Goal: Task Accomplishment & Management: Use online tool/utility

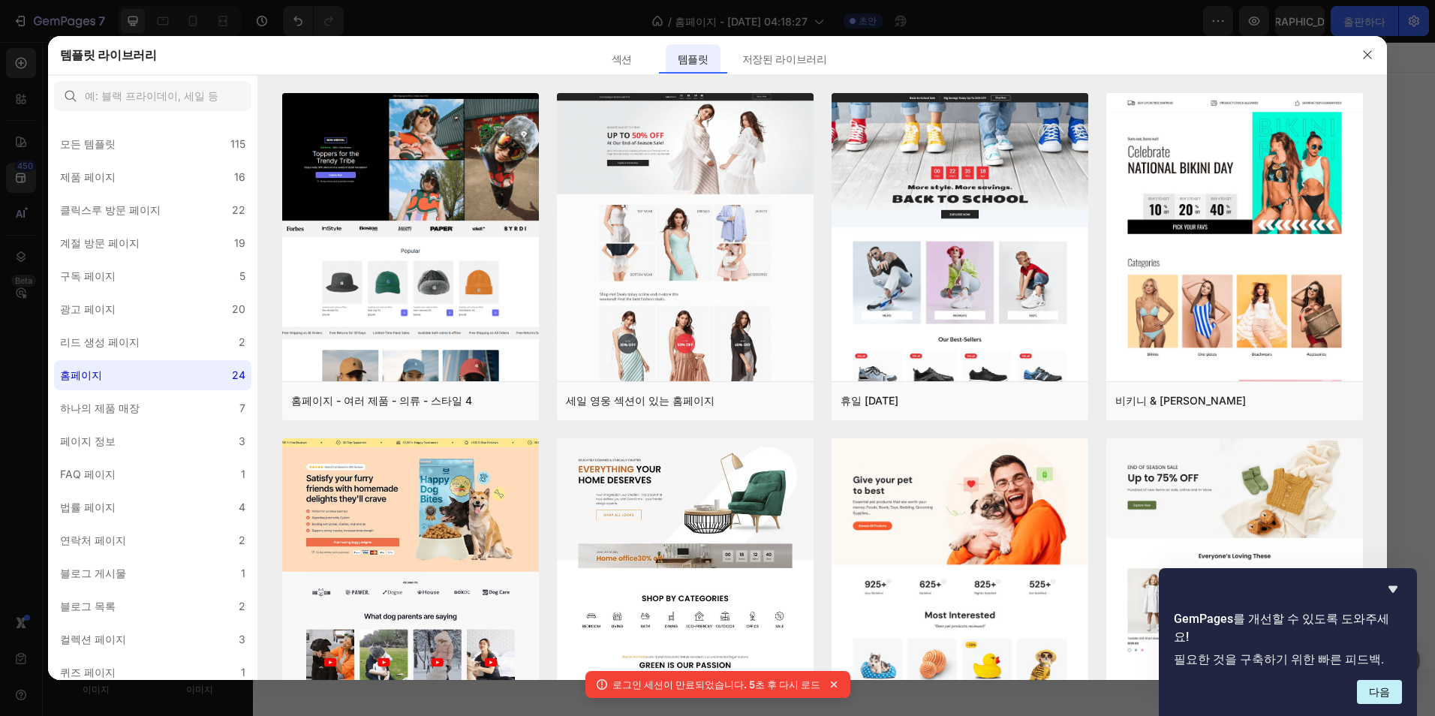
scroll to position [4895, 0]
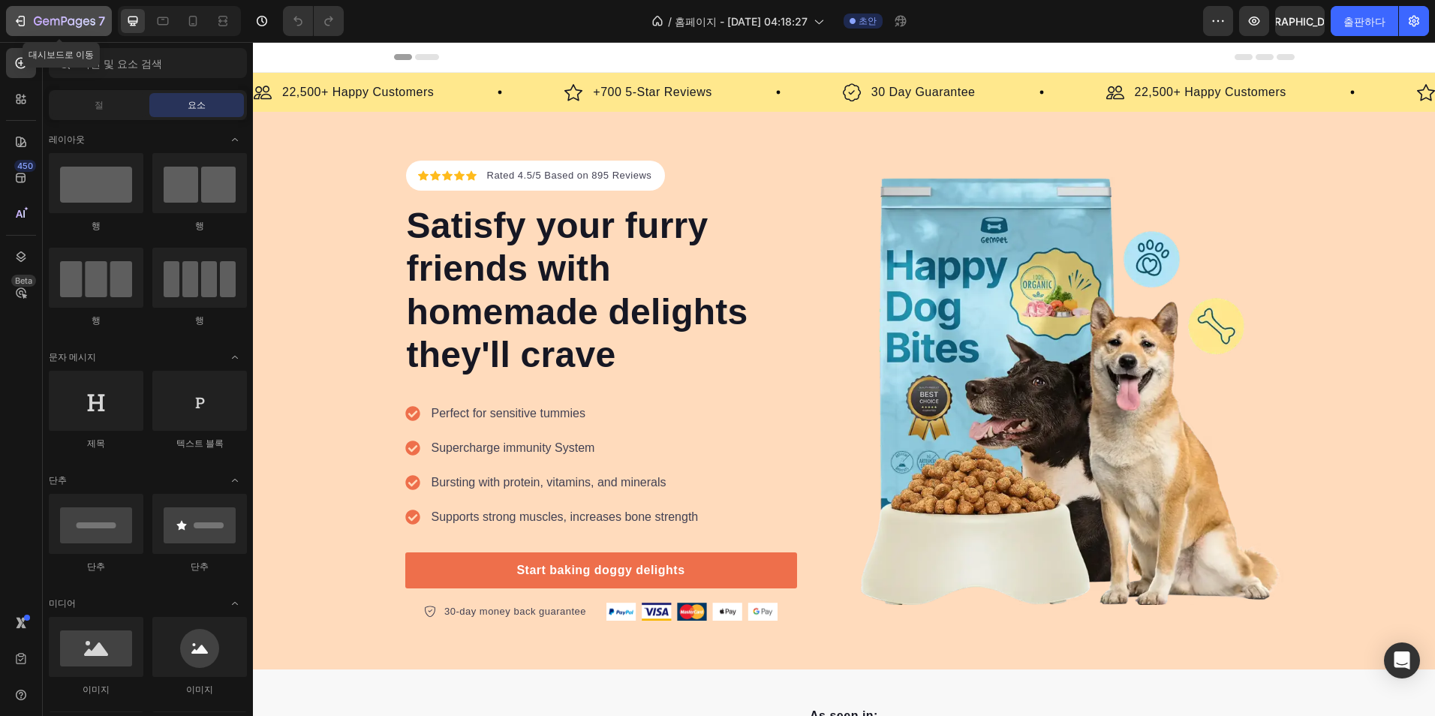
click at [20, 26] on icon "button" at bounding box center [20, 21] width 15 height 15
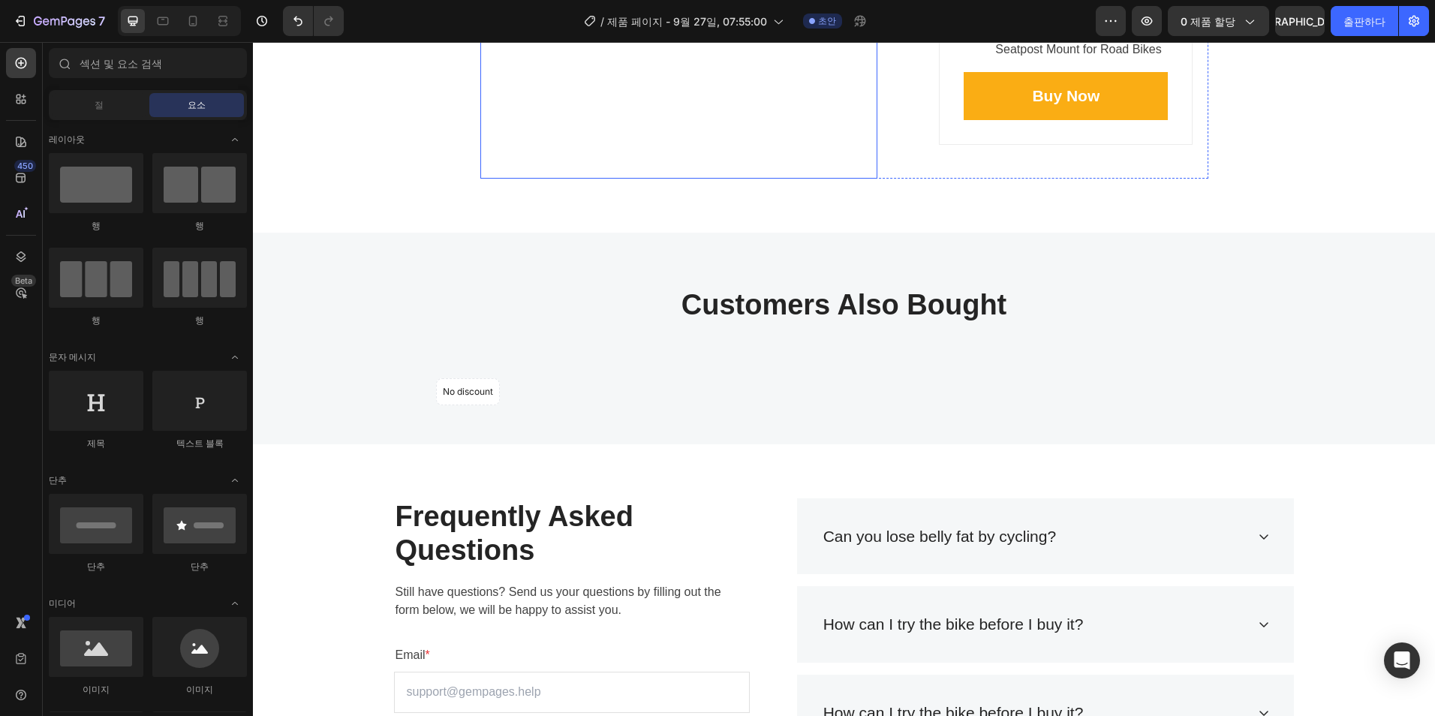
scroll to position [4178, 0]
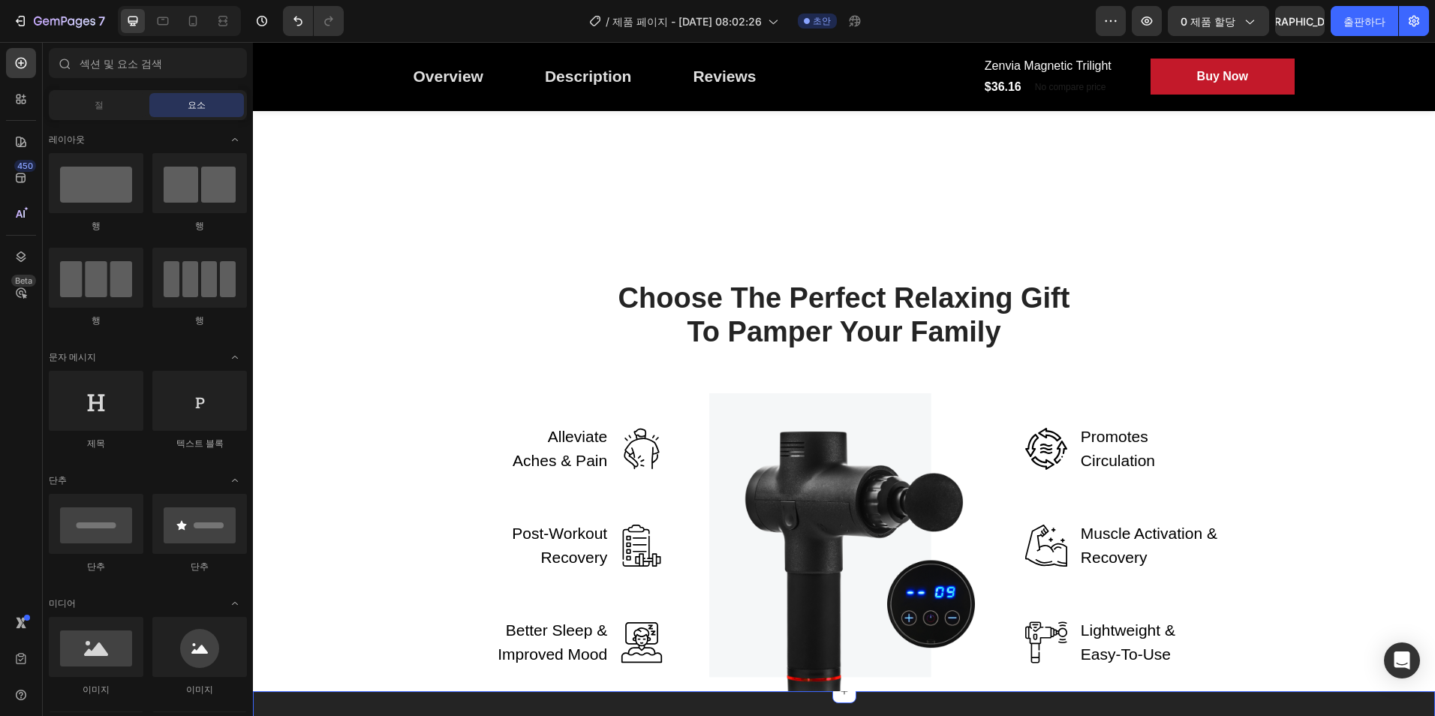
scroll to position [1876, 0]
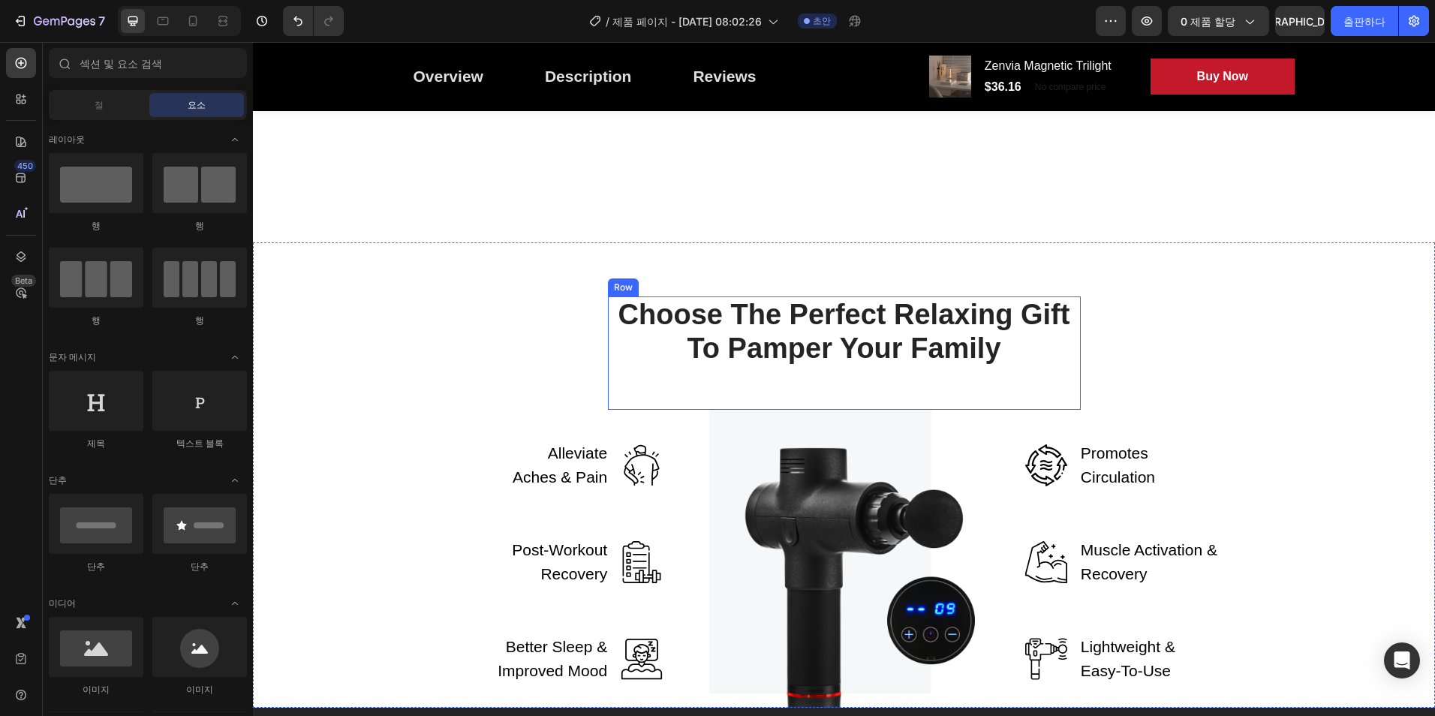
click at [820, 446] on img at bounding box center [843, 562] width 269 height 304
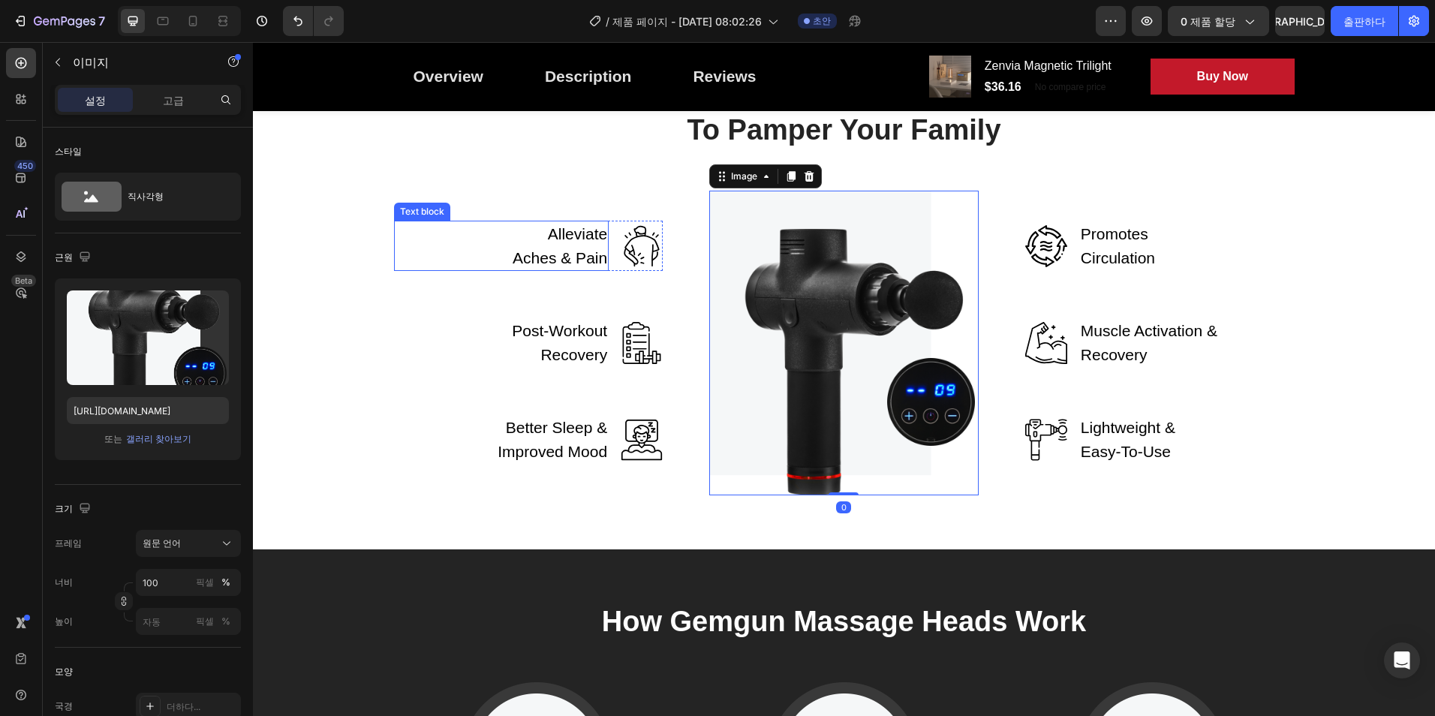
click at [554, 269] on p "Alleviate Aches & Pain" at bounding box center [558, 245] width 100 height 47
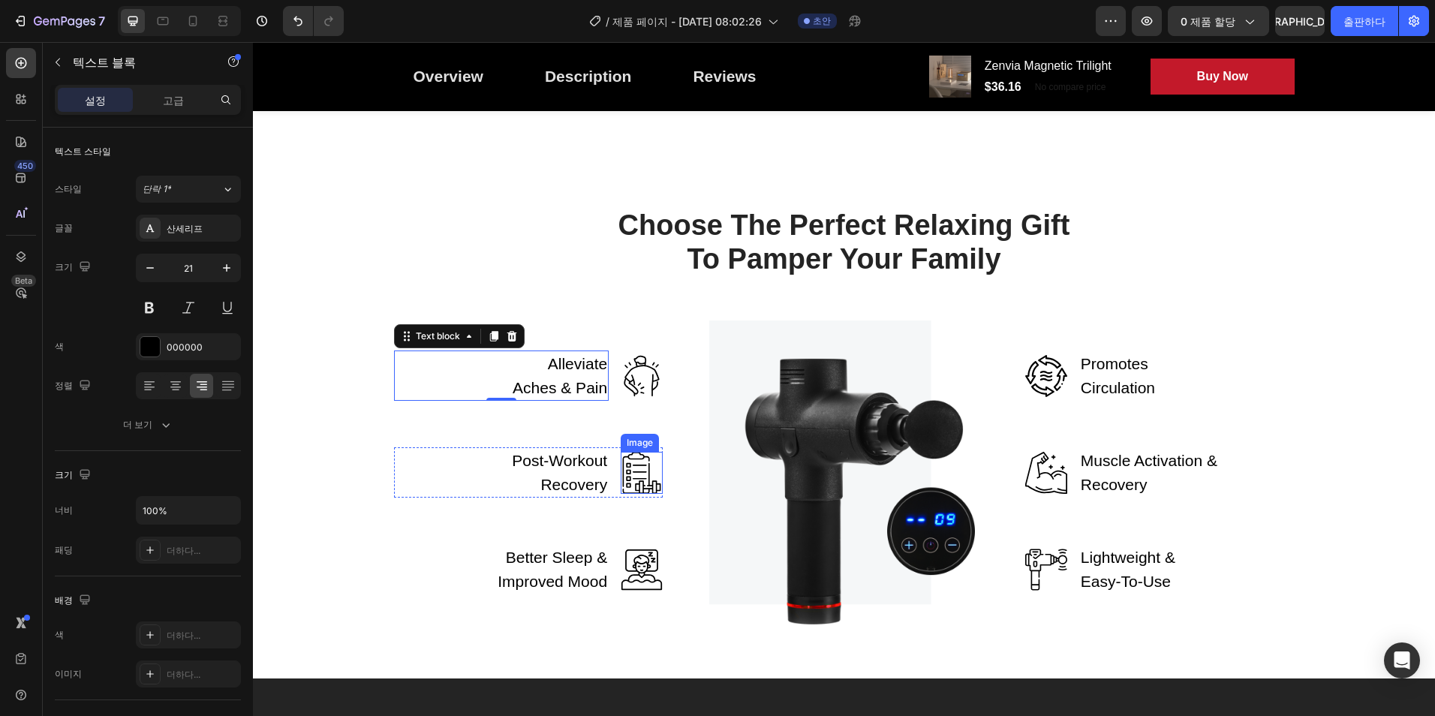
scroll to position [1951, 0]
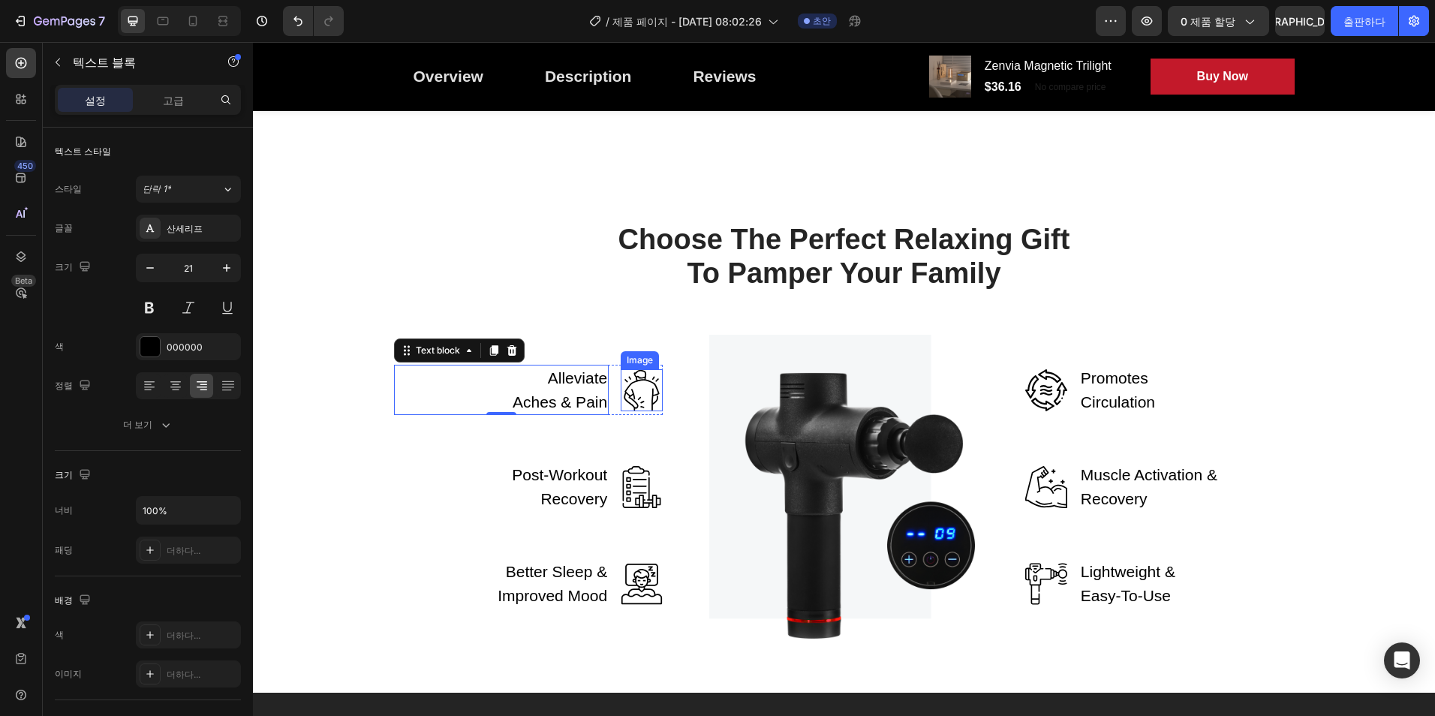
click at [645, 401] on img at bounding box center [642, 390] width 42 height 42
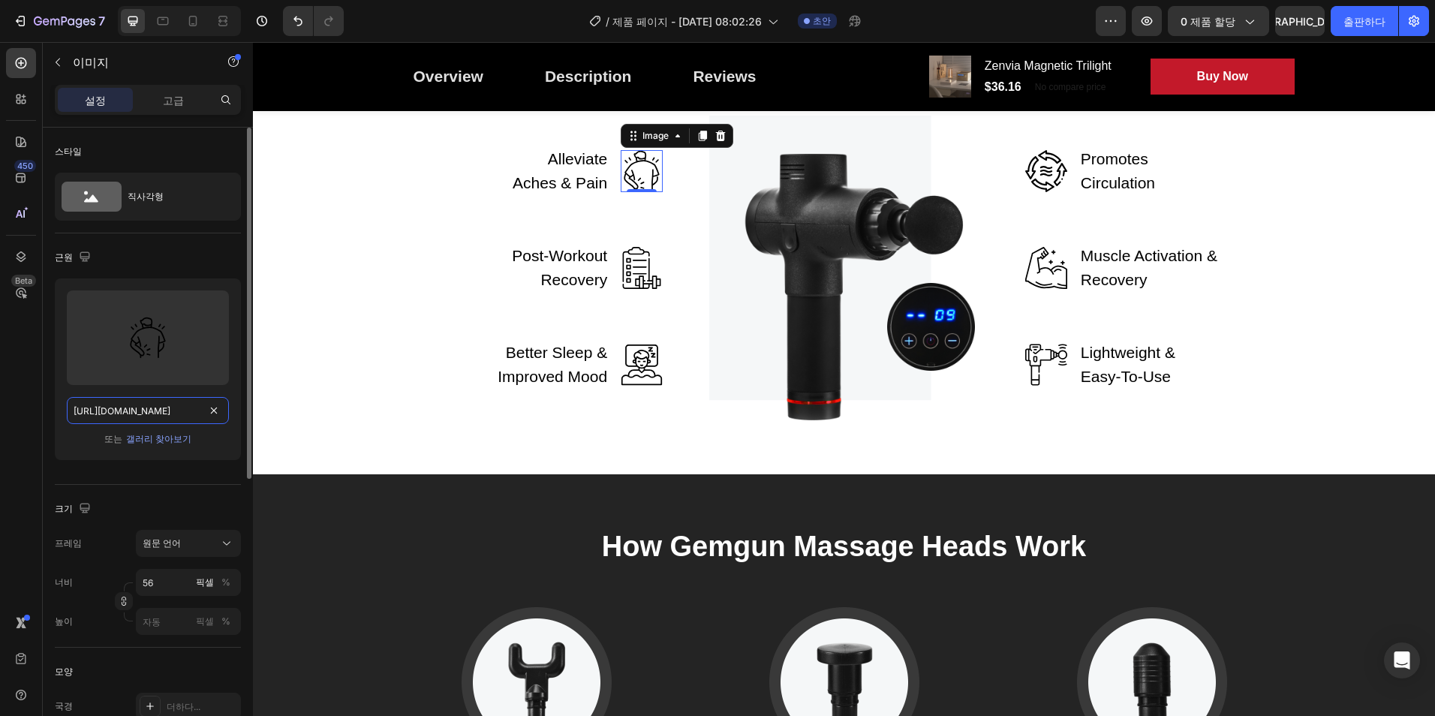
click at [169, 412] on input "https://ucarecdn.com/1b491ad5-9f61-4271-b515-6a9c8ba30a13/icon1.svg" at bounding box center [148, 410] width 162 height 27
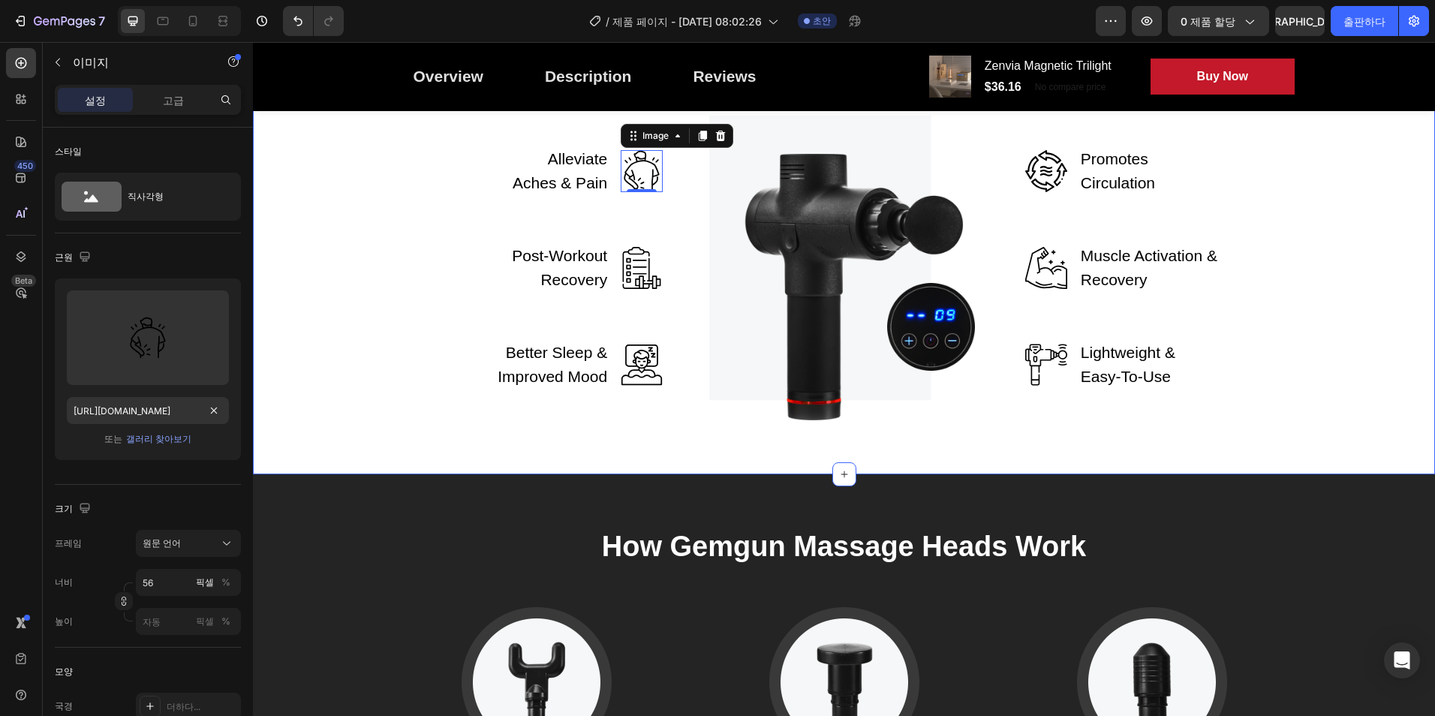
click at [296, 416] on div "Choose The Perfect Relaxing Gift To Pamper Your Family Heading Row Alleviate Ac…" at bounding box center [843, 211] width 1159 height 418
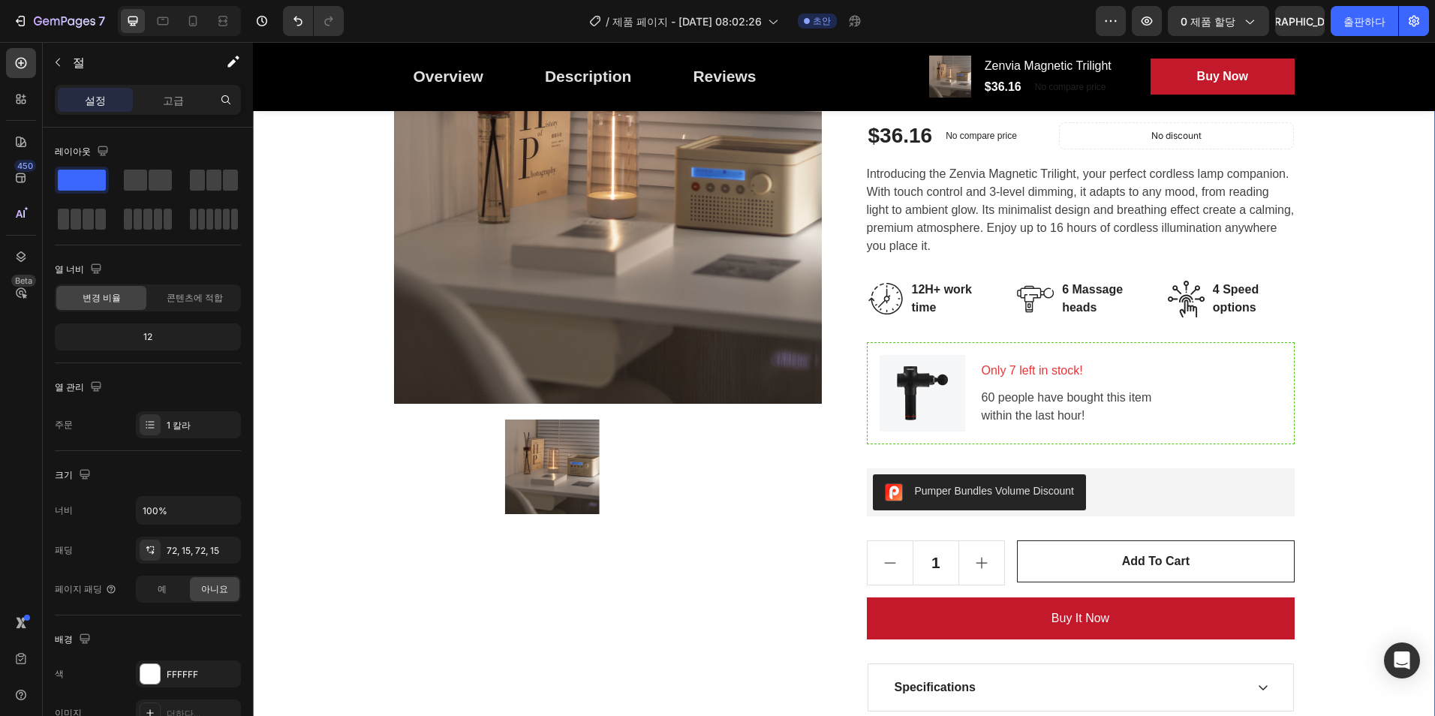
scroll to position [0, 0]
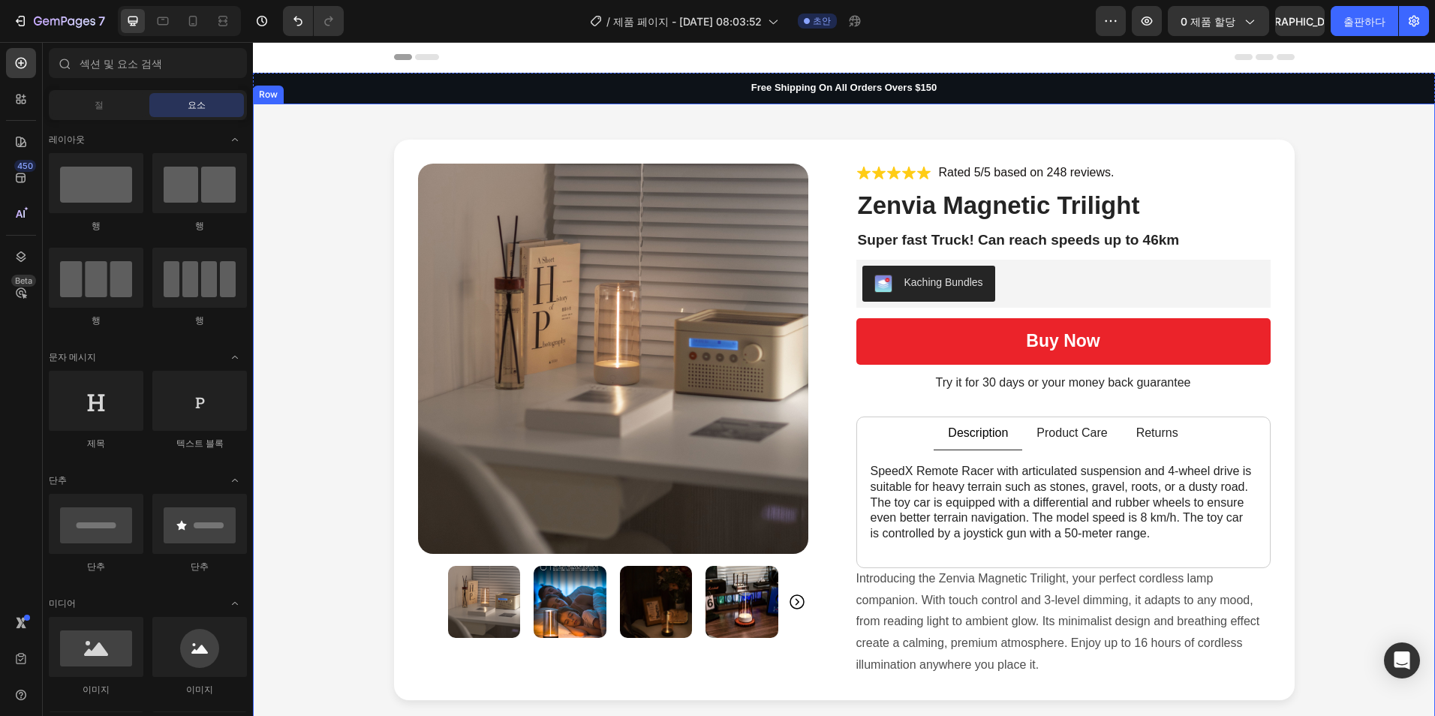
click at [1375, 312] on div "Product Images Icon Icon Icon Icon Icon Icon List Rated 5/5 based on 248 review…" at bounding box center [844, 420] width 1152 height 560
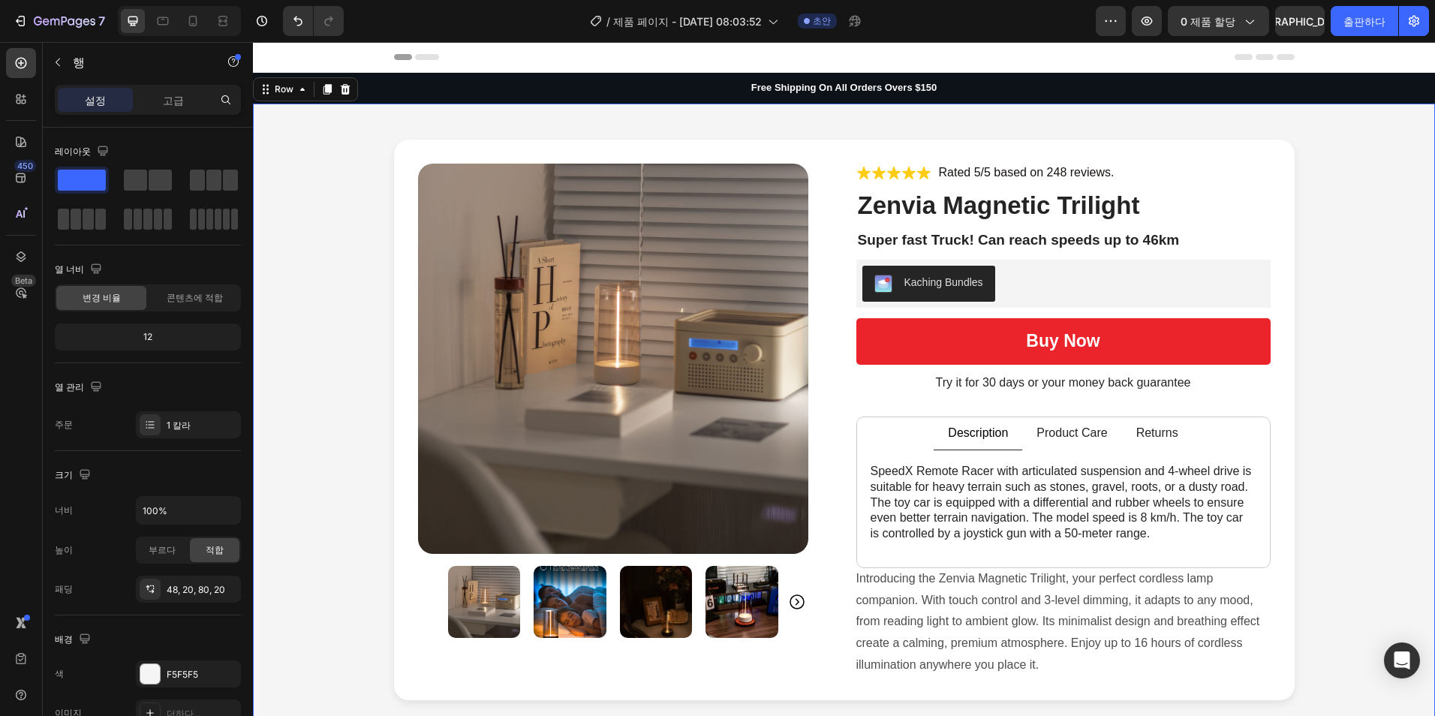
click at [330, 245] on div "Product Images Icon Icon Icon Icon Icon Icon List Rated 5/5 based on 248 review…" at bounding box center [844, 420] width 1152 height 560
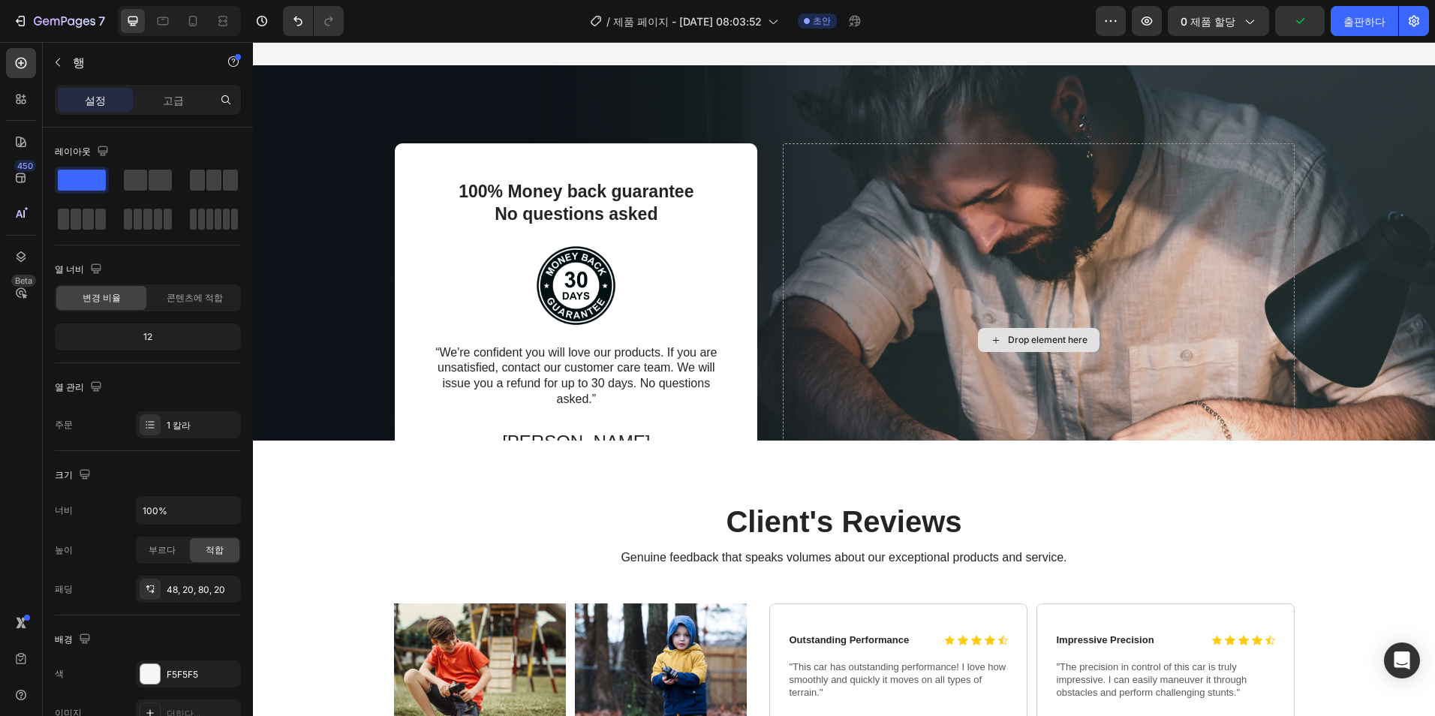
scroll to position [4277, 0]
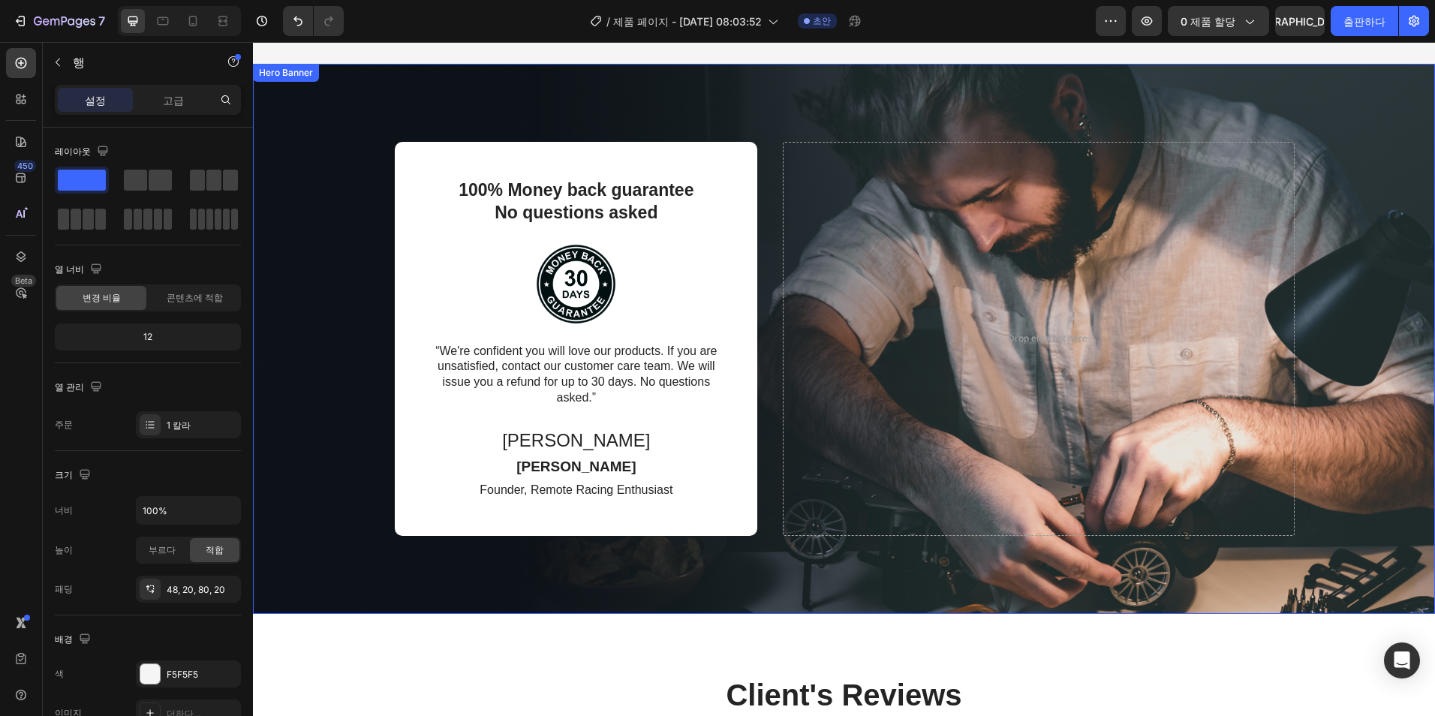
click at [1341, 353] on div "100% Money back guarantee No questions asked Text Block Image “We're confident …" at bounding box center [844, 339] width 1080 height 514
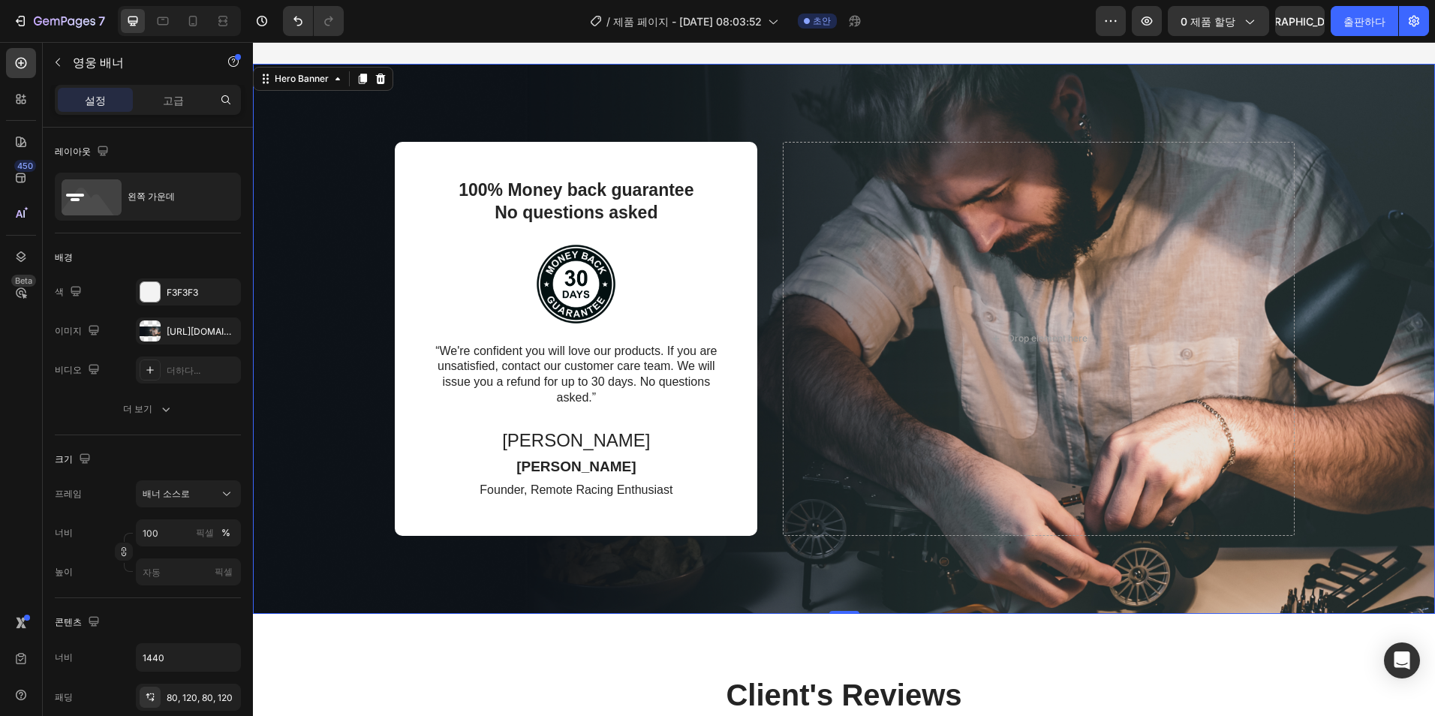
click at [1341, 353] on div "100% Money back guarantee No questions asked Text Block Image “We're confident …" at bounding box center [844, 339] width 1080 height 514
click at [173, 332] on div "[URL][DOMAIN_NAME]" at bounding box center [189, 332] width 44 height 14
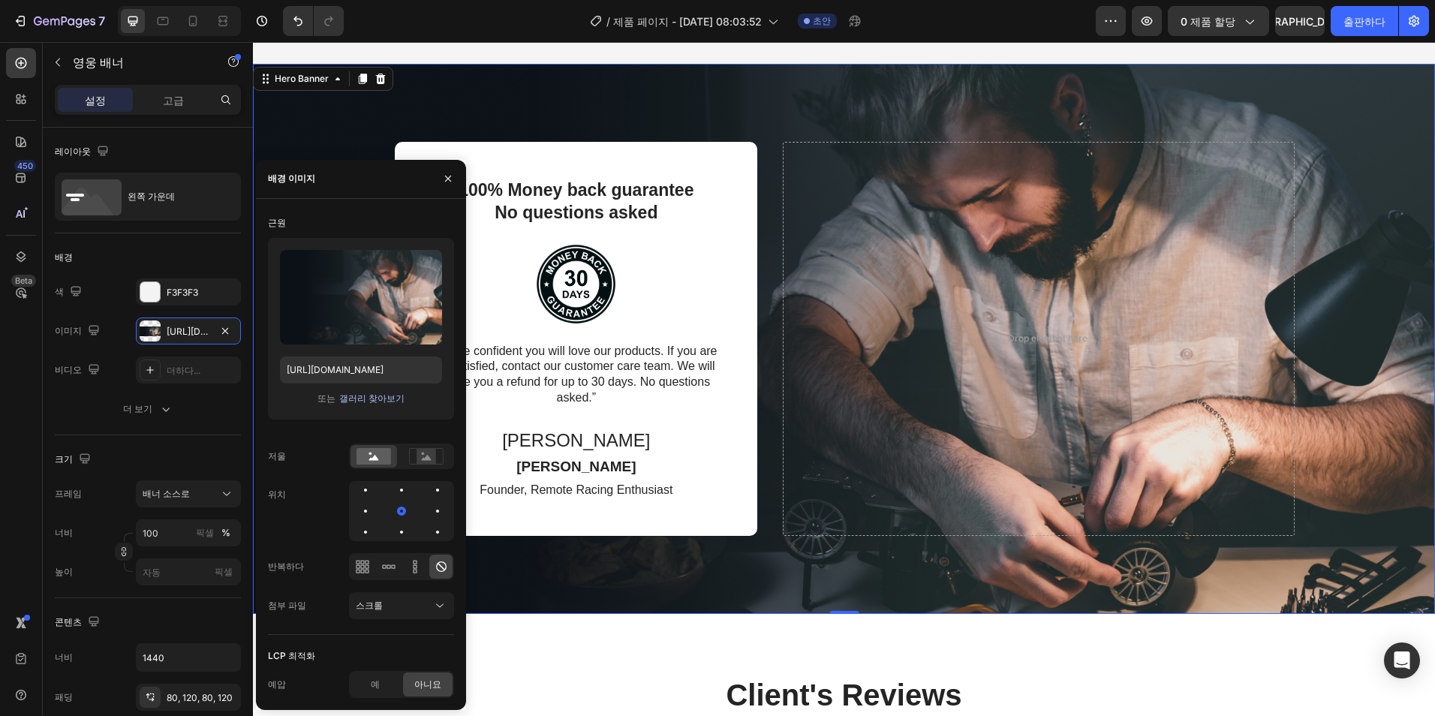
click at [371, 400] on font "갤러리 찾아보기" at bounding box center [371, 399] width 65 height 14
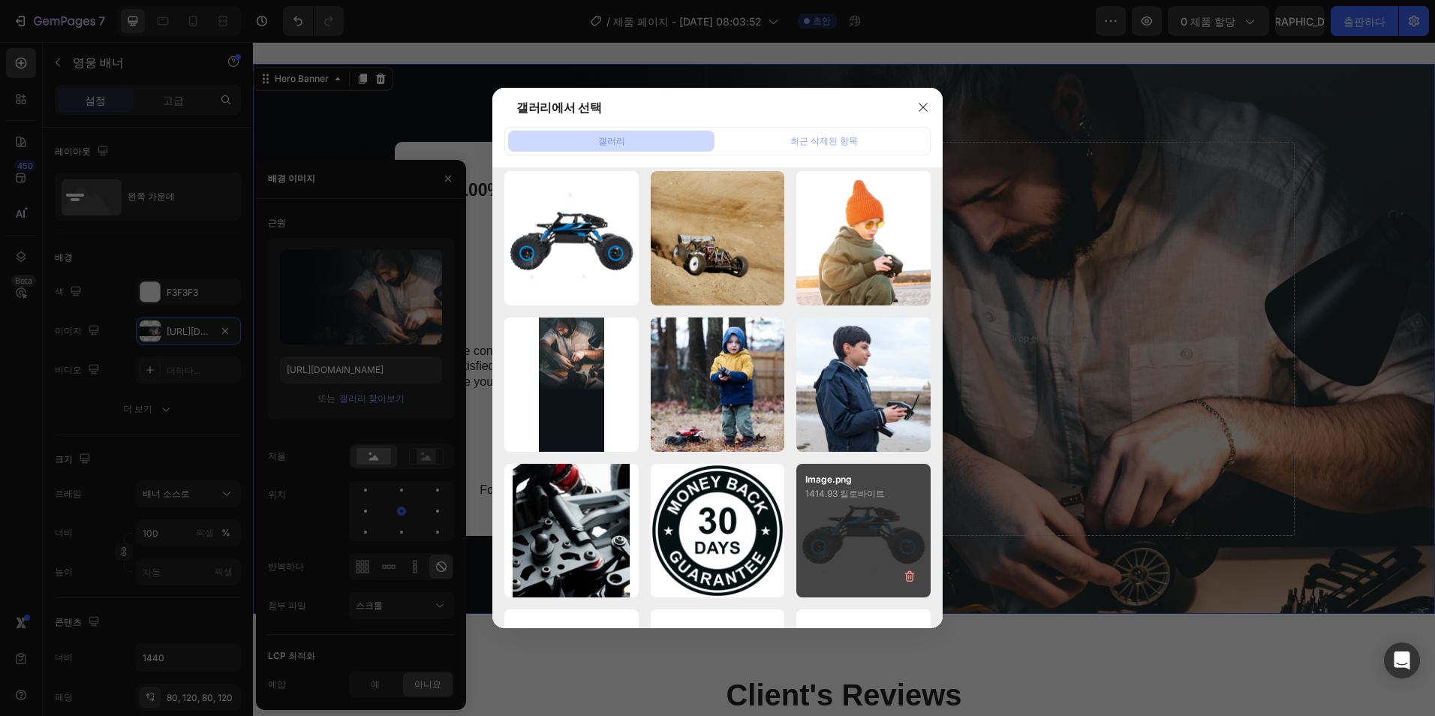
scroll to position [0, 0]
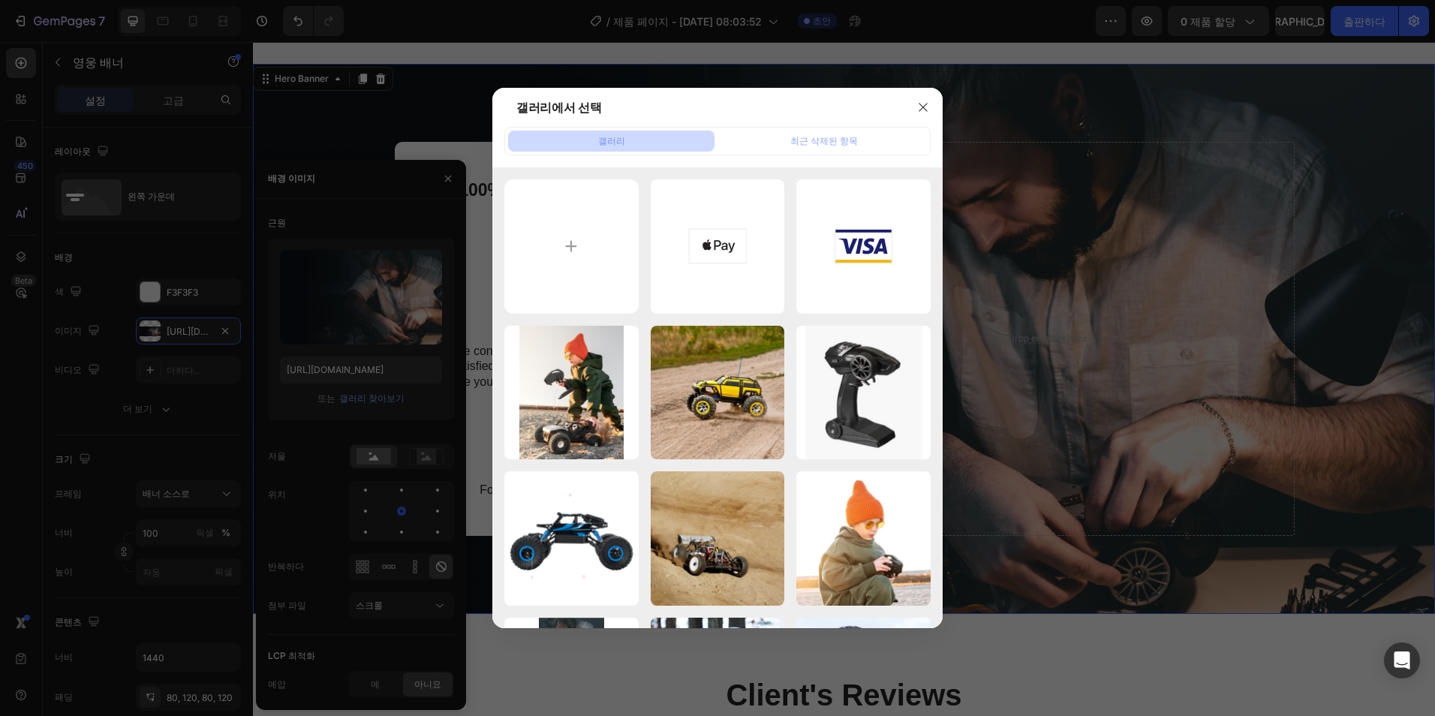
click at [801, 124] on div "갤러리에서 선택" at bounding box center [697, 107] width 411 height 39
click at [789, 146] on button "최근 삭제된 항목" at bounding box center [823, 141] width 206 height 21
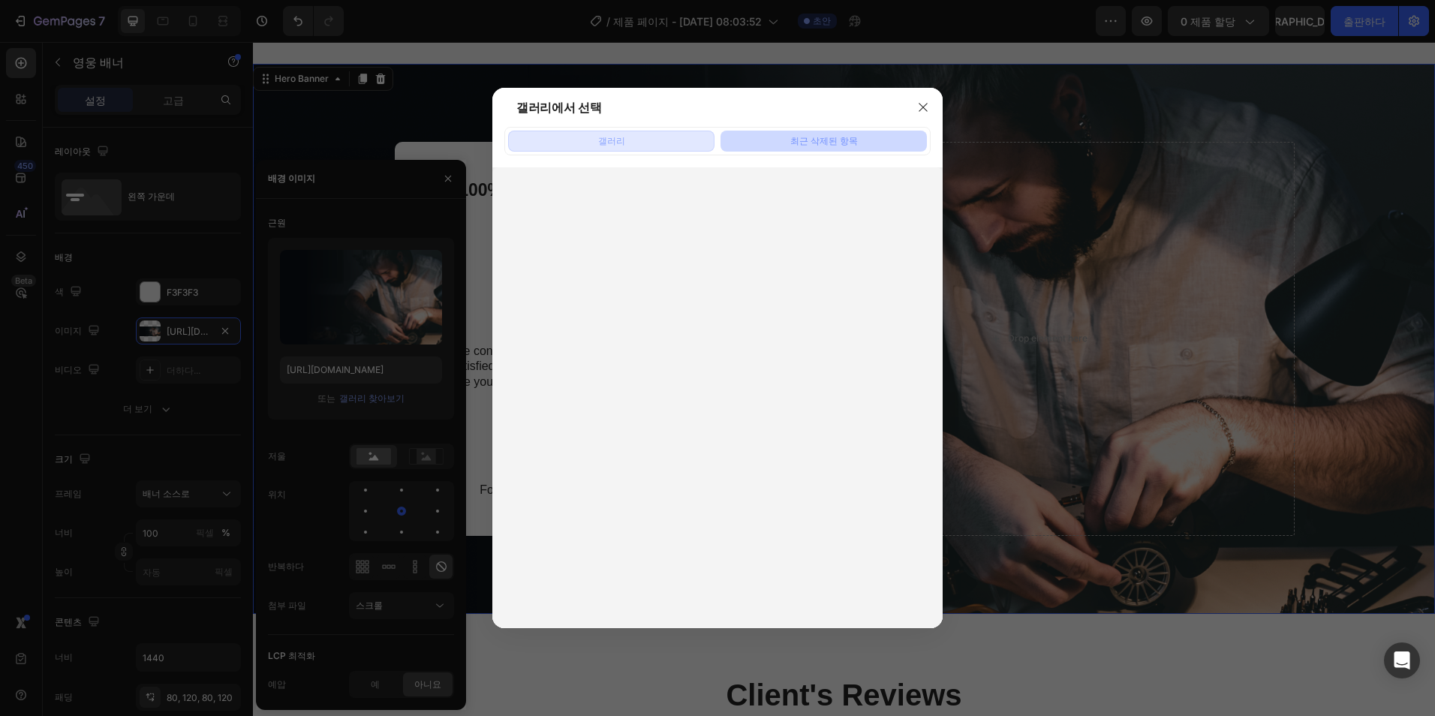
click at [578, 149] on button "갤러리" at bounding box center [611, 141] width 206 height 21
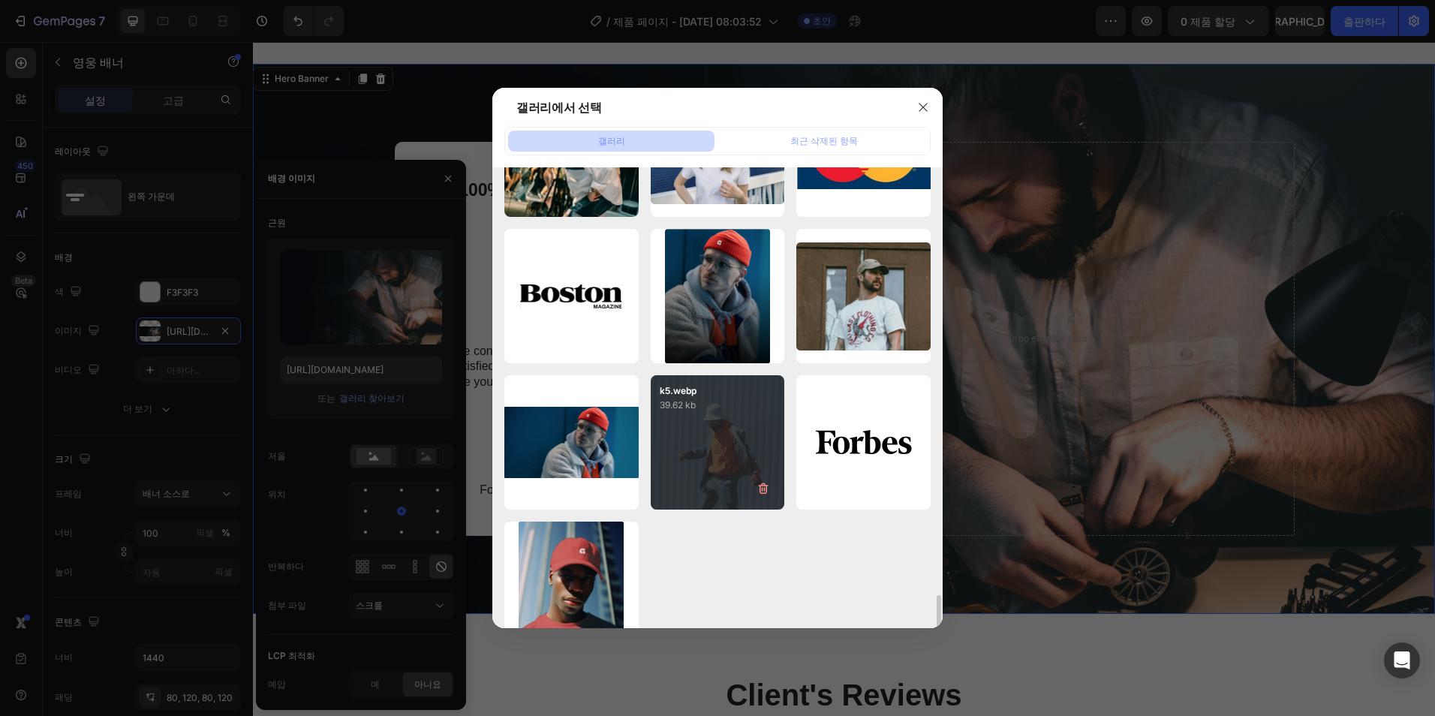
scroll to position [2472, 0]
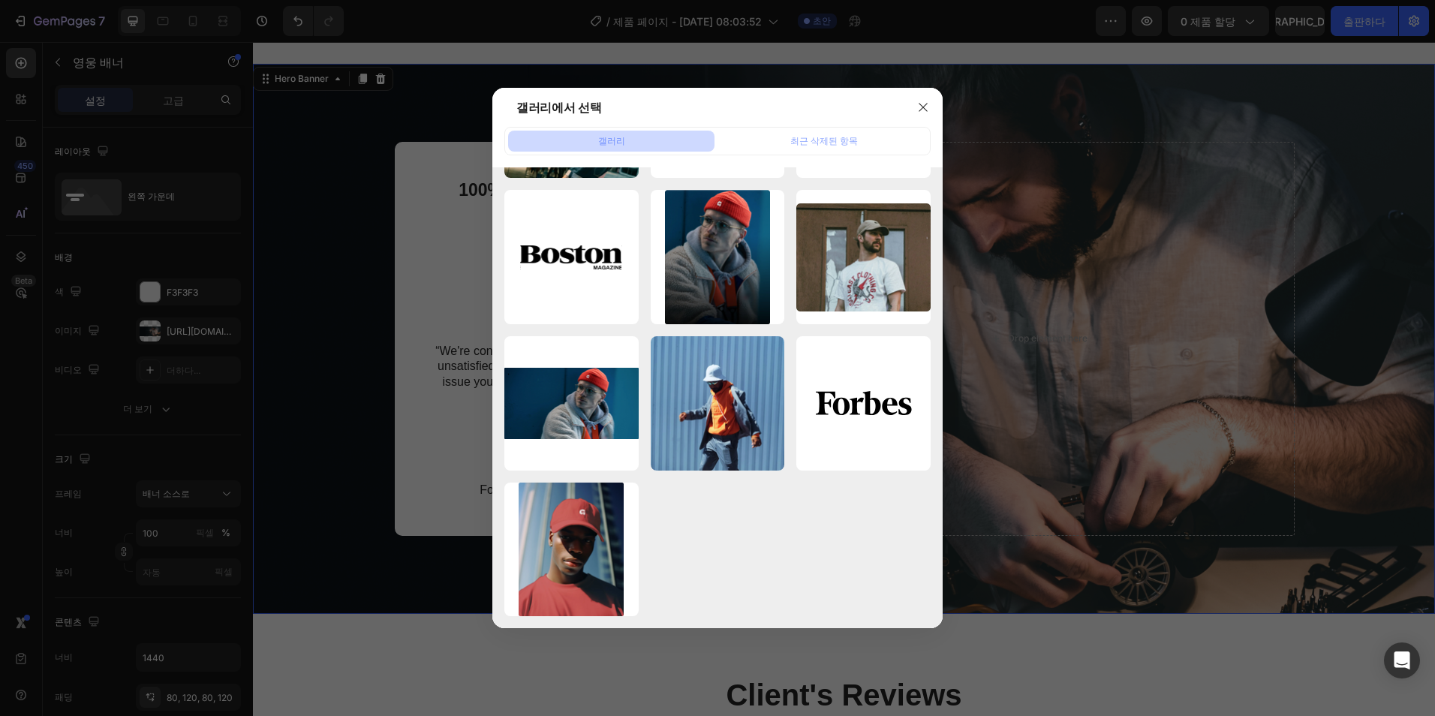
click at [1077, 651] on div at bounding box center [717, 358] width 1435 height 716
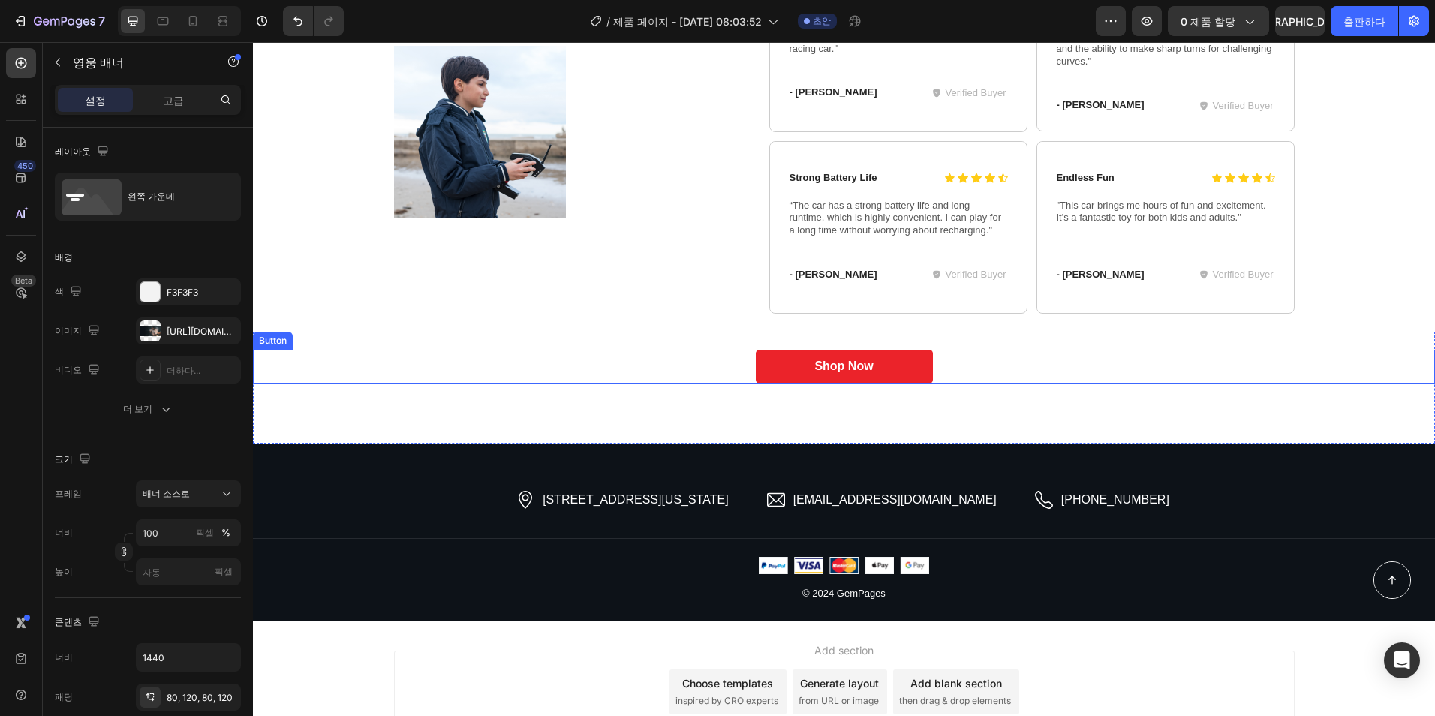
scroll to position [4954, 0]
